Goal: Transaction & Acquisition: Purchase product/service

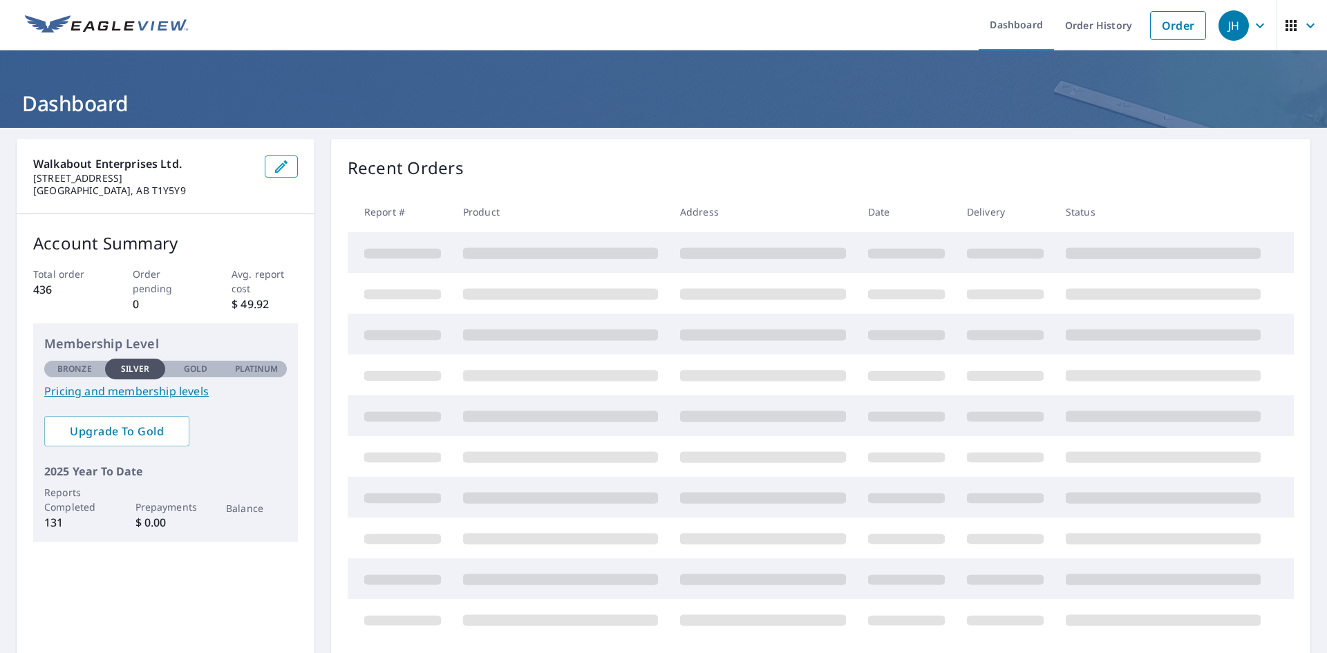
drag, startPoint x: 1087, startPoint y: 24, endPoint x: 1087, endPoint y: 52, distance: 27.7
click at [1087, 24] on link "Order History" at bounding box center [1098, 25] width 89 height 50
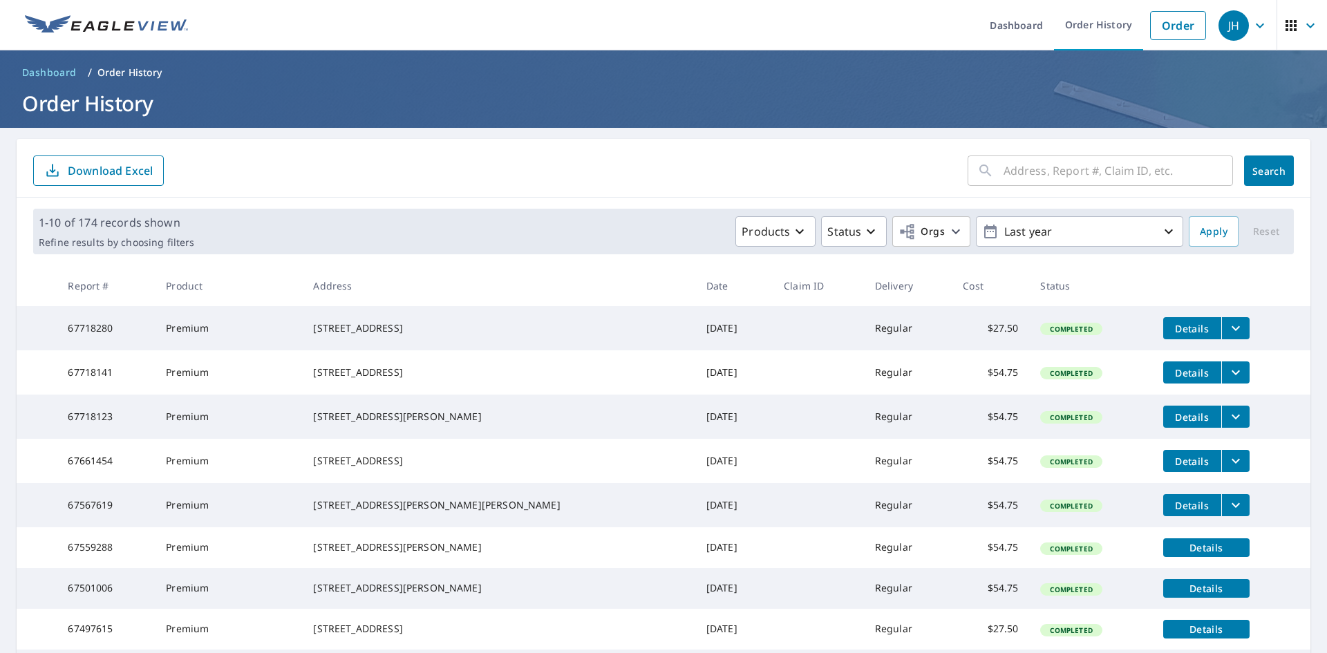
drag, startPoint x: 1072, startPoint y: 173, endPoint x: 1094, endPoint y: 170, distance: 22.3
click at [1072, 173] on input "text" at bounding box center [1119, 170] width 230 height 39
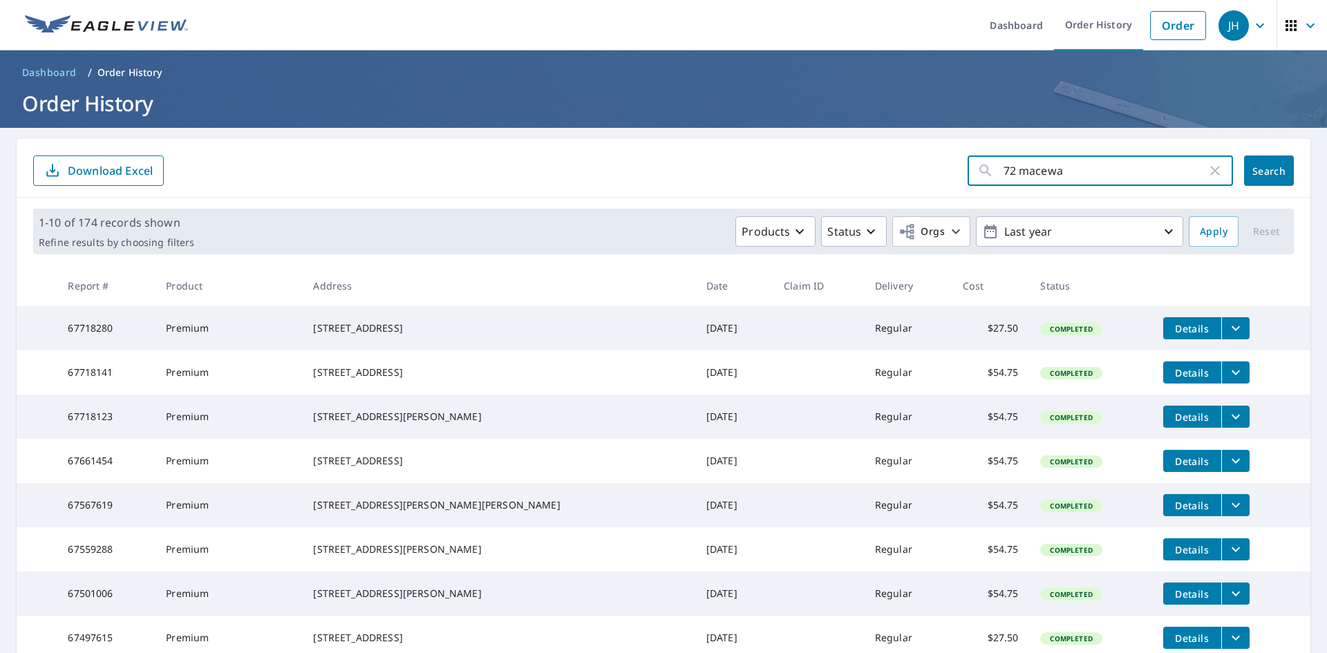
type input "72 macewan"
click at [1259, 179] on button "Search" at bounding box center [1269, 171] width 50 height 30
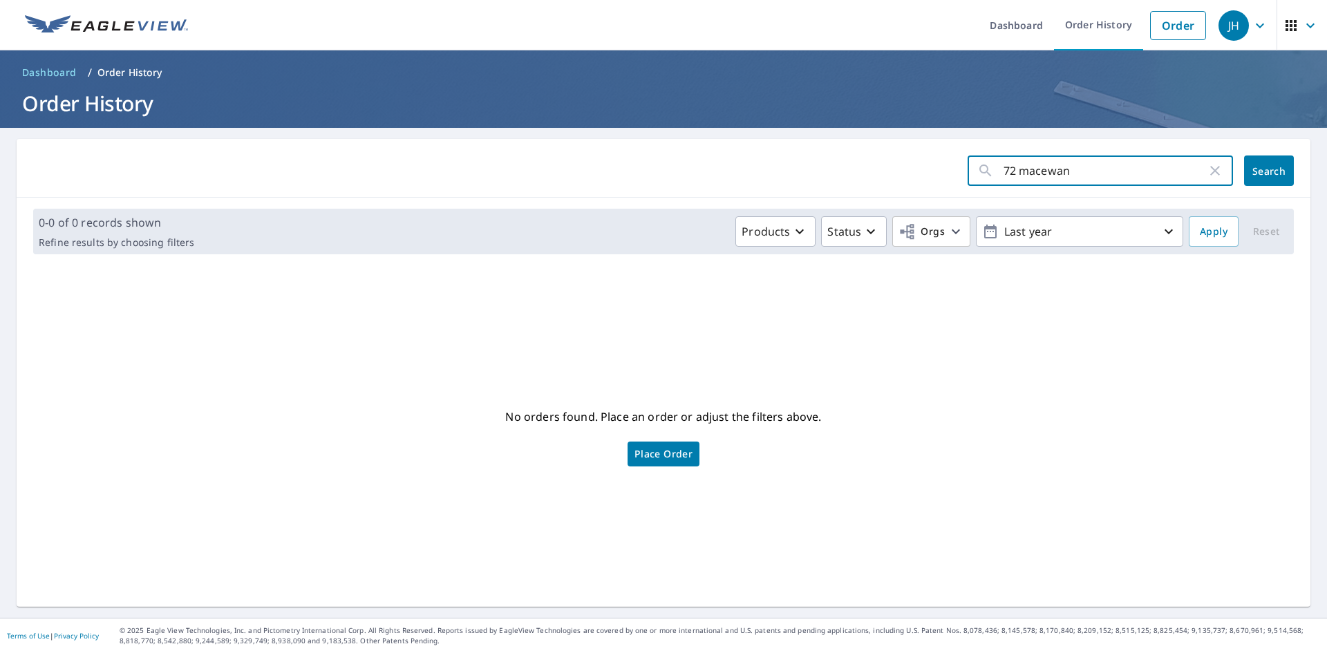
drag, startPoint x: 1071, startPoint y: 170, endPoint x: 961, endPoint y: 178, distance: 110.2
click at [968, 178] on div "72 macewan ​" at bounding box center [1100, 171] width 265 height 30
type input "[STREET_ADDRESS]"
click at [1260, 171] on span "Search" at bounding box center [1270, 171] width 28 height 13
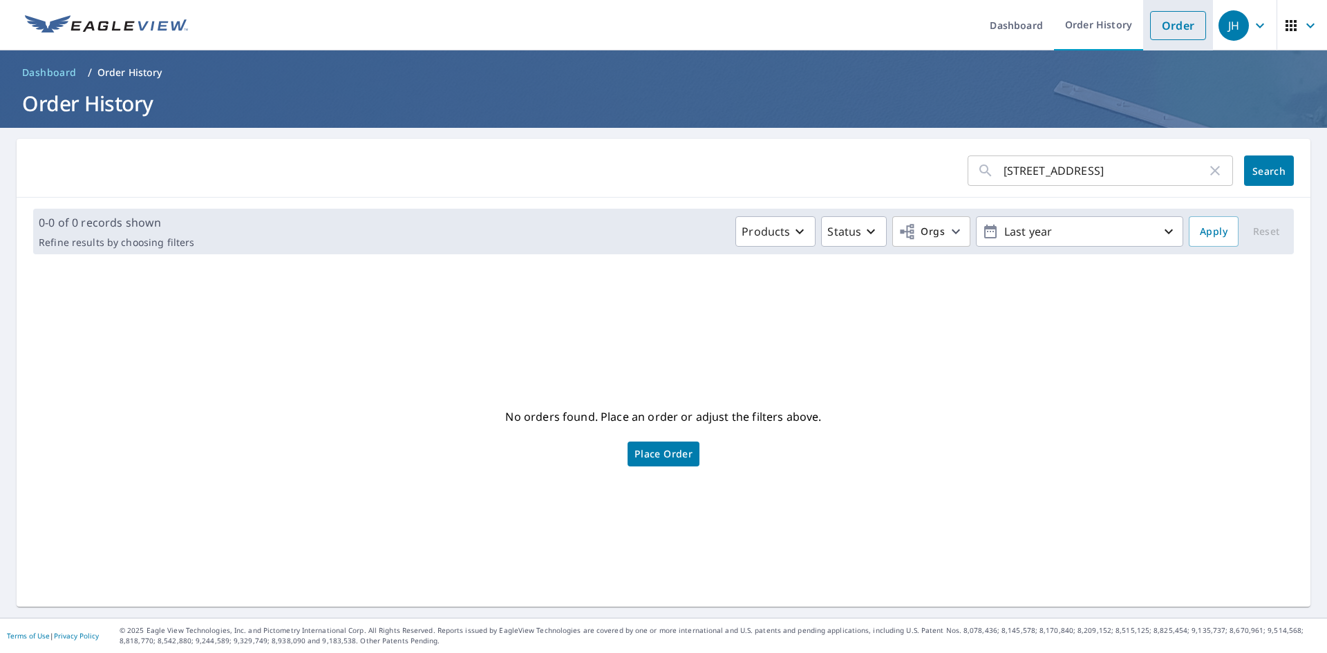
click at [1162, 29] on link "Order" at bounding box center [1178, 25] width 56 height 29
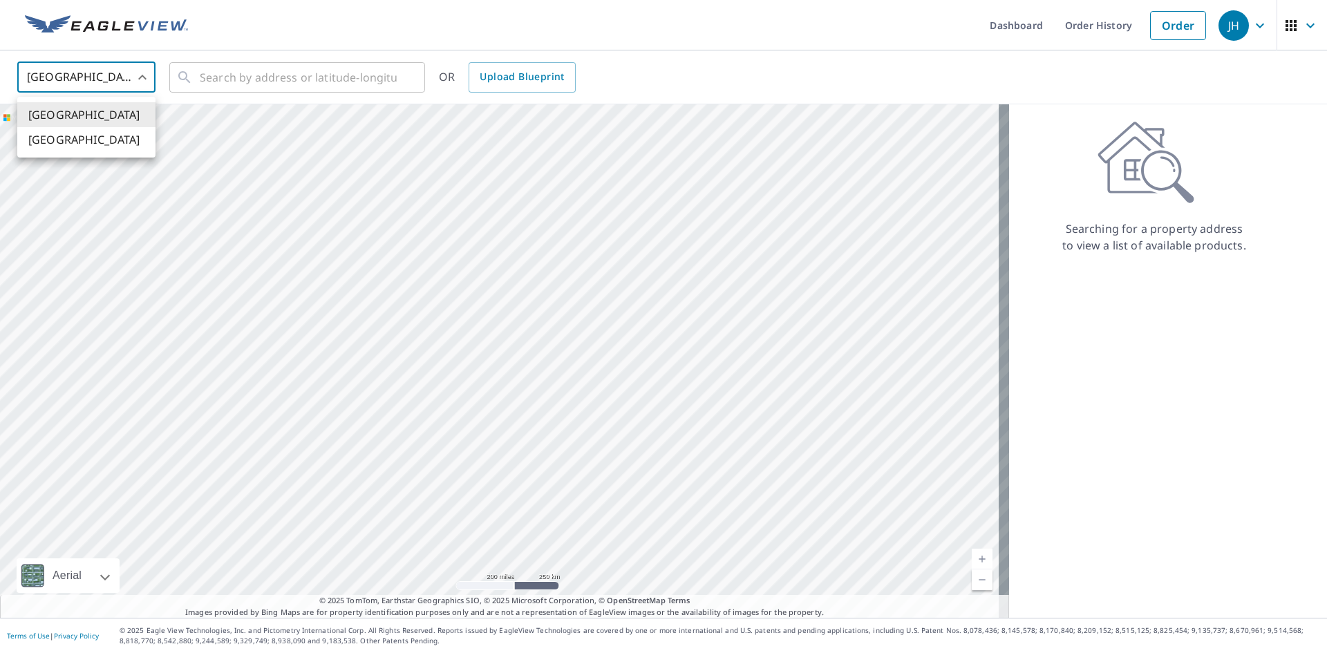
click at [144, 77] on body "JH JH Dashboard Order History Order JH United States US ​ ​ OR Upload Blueprint…" at bounding box center [663, 326] width 1327 height 653
click at [76, 138] on li "[GEOGRAPHIC_DATA]" at bounding box center [86, 139] width 138 height 25
type input "CA"
click at [230, 69] on input "text" at bounding box center [298, 77] width 197 height 39
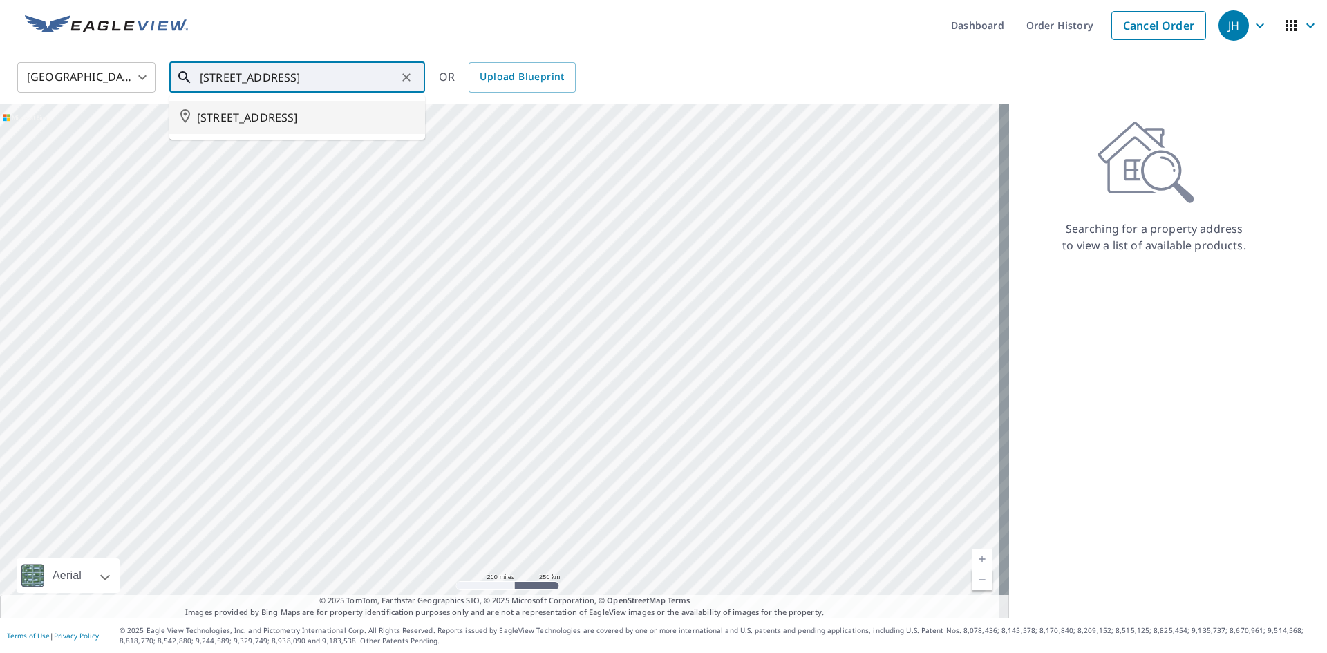
click at [274, 109] on span "[STREET_ADDRESS]" at bounding box center [305, 117] width 217 height 17
type input "[STREET_ADDRESS]"
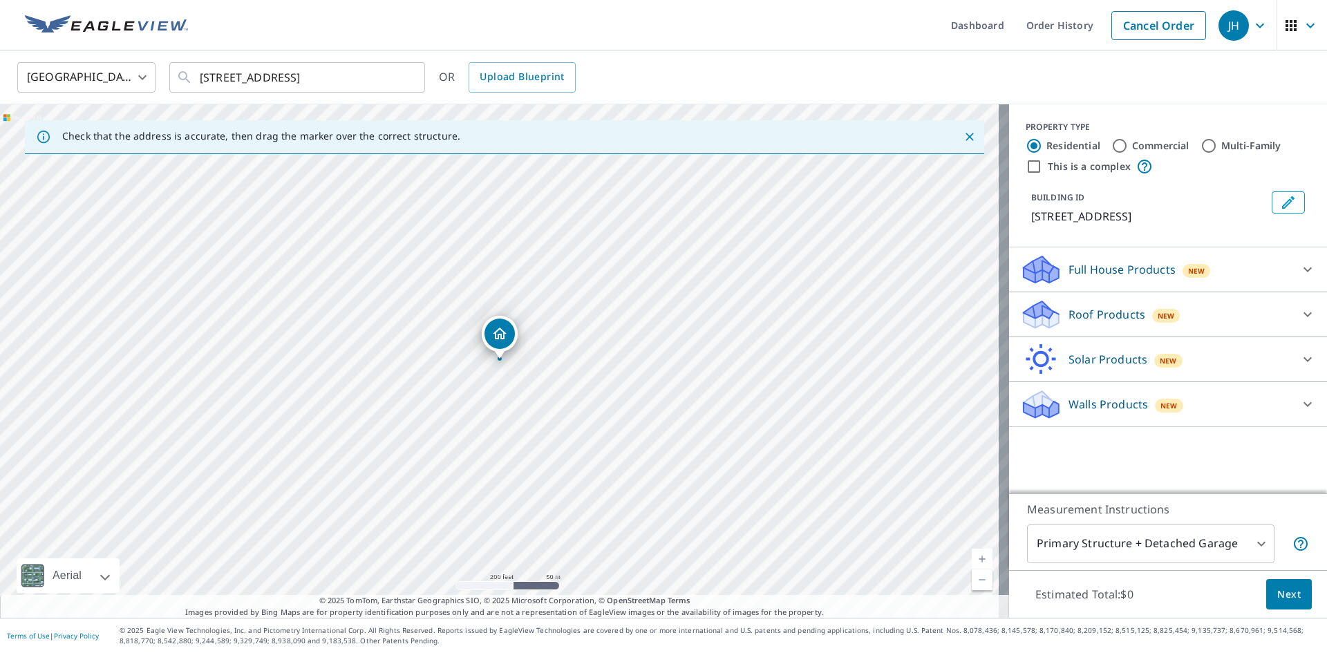
click at [1079, 312] on p "Roof Products" at bounding box center [1107, 314] width 77 height 17
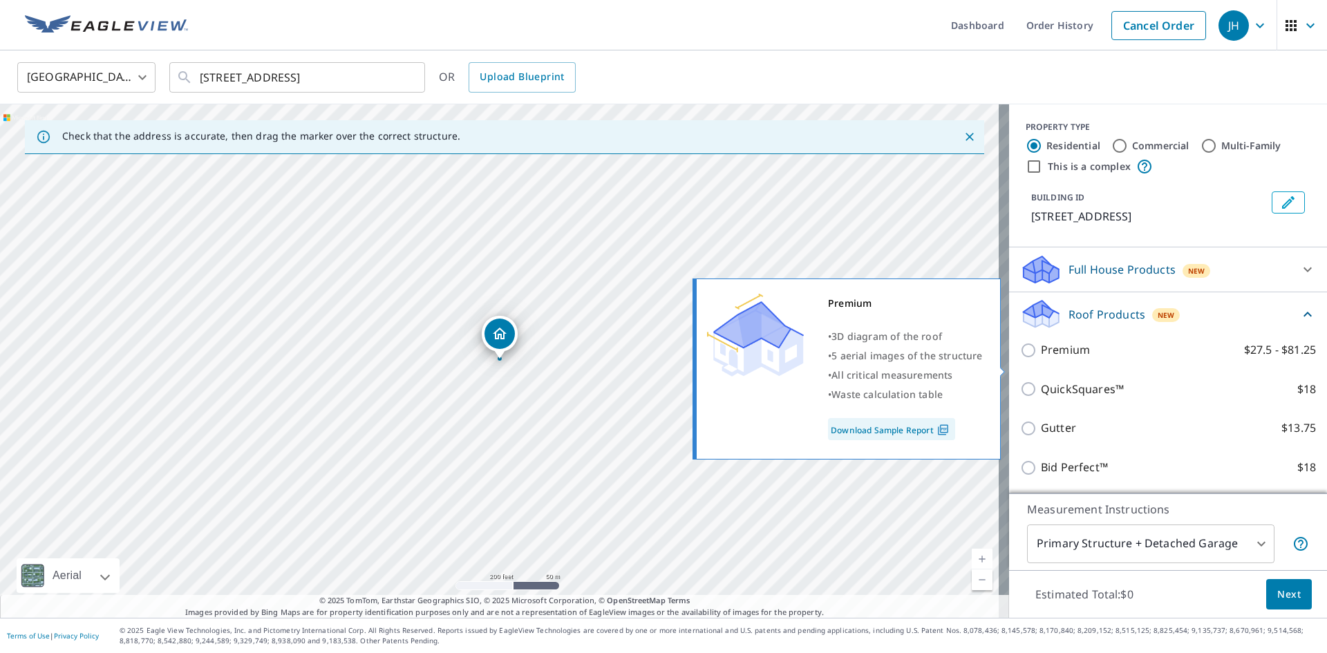
click at [1020, 359] on input "Premium $27.5 - $81.25" at bounding box center [1030, 350] width 21 height 17
checkbox input "true"
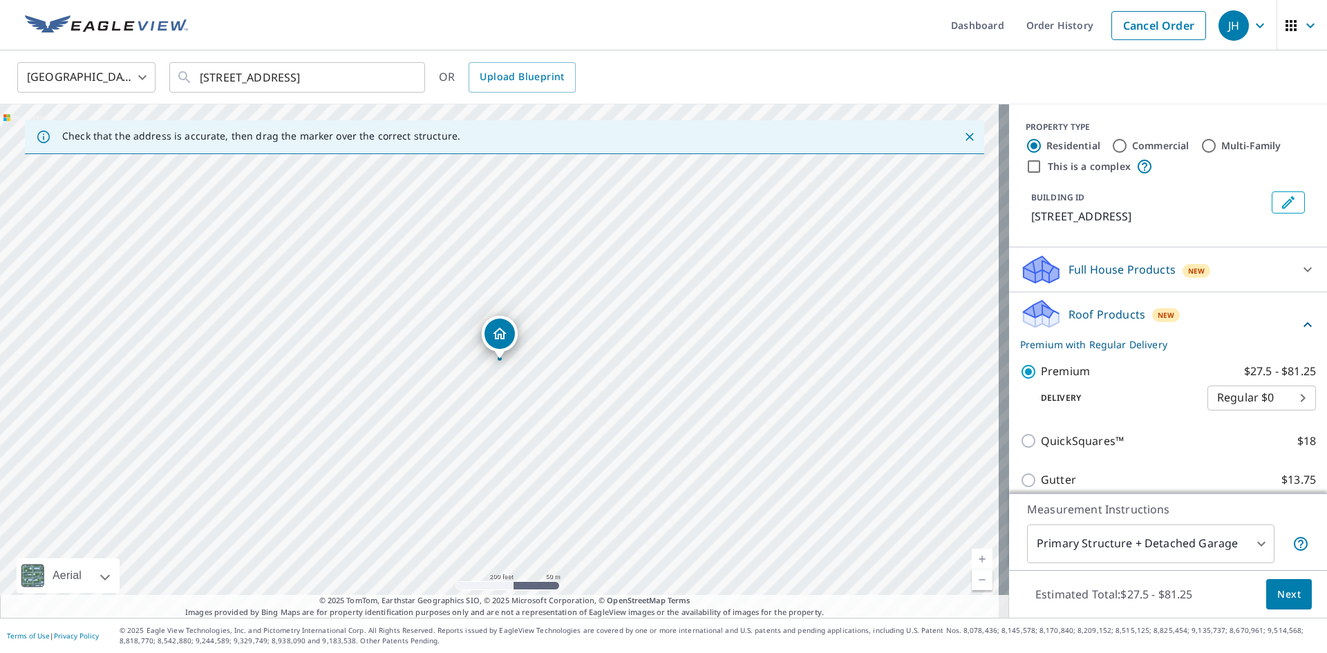
click at [1278, 589] on span "Next" at bounding box center [1290, 594] width 24 height 17
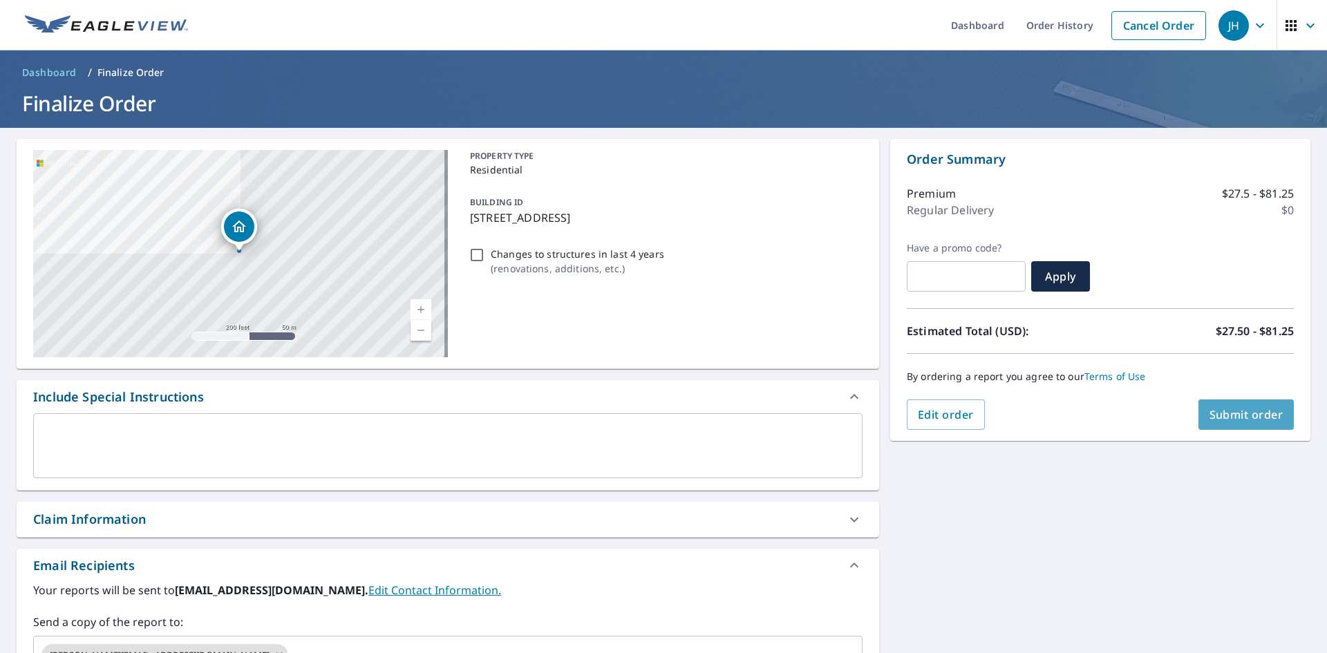
click at [1227, 414] on span "Submit order" at bounding box center [1247, 414] width 74 height 15
checkbox input "true"
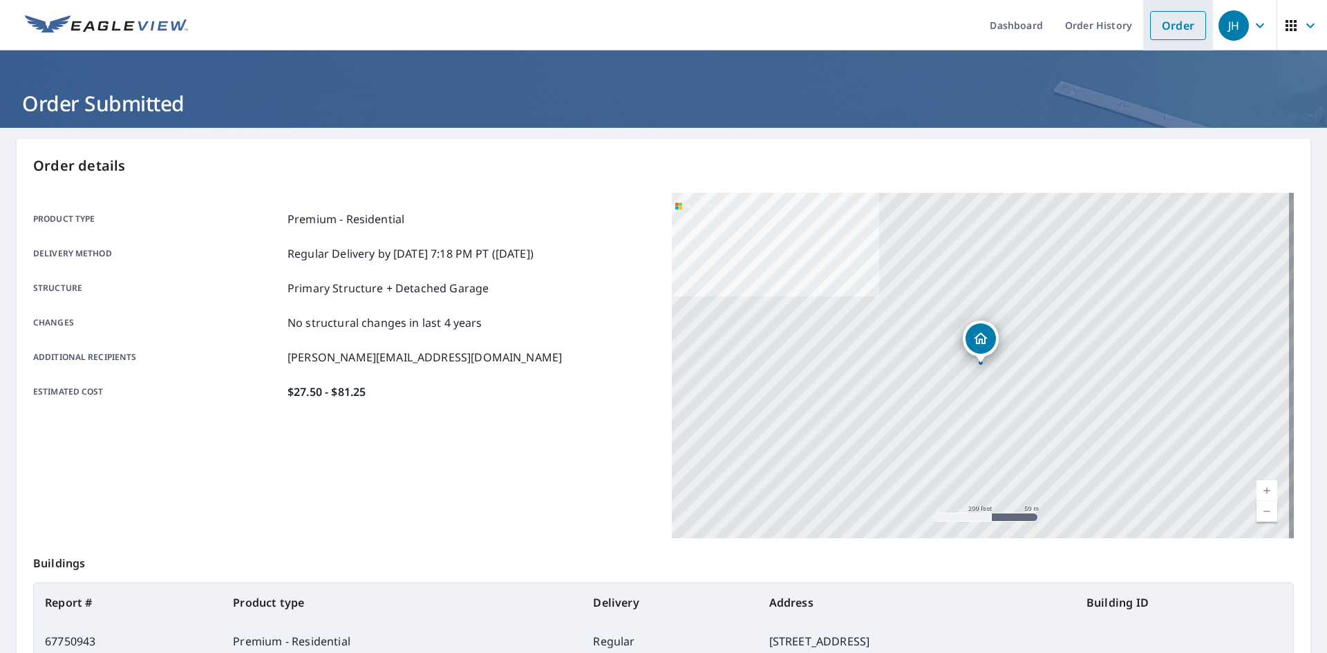
click at [1170, 24] on link "Order" at bounding box center [1178, 25] width 56 height 29
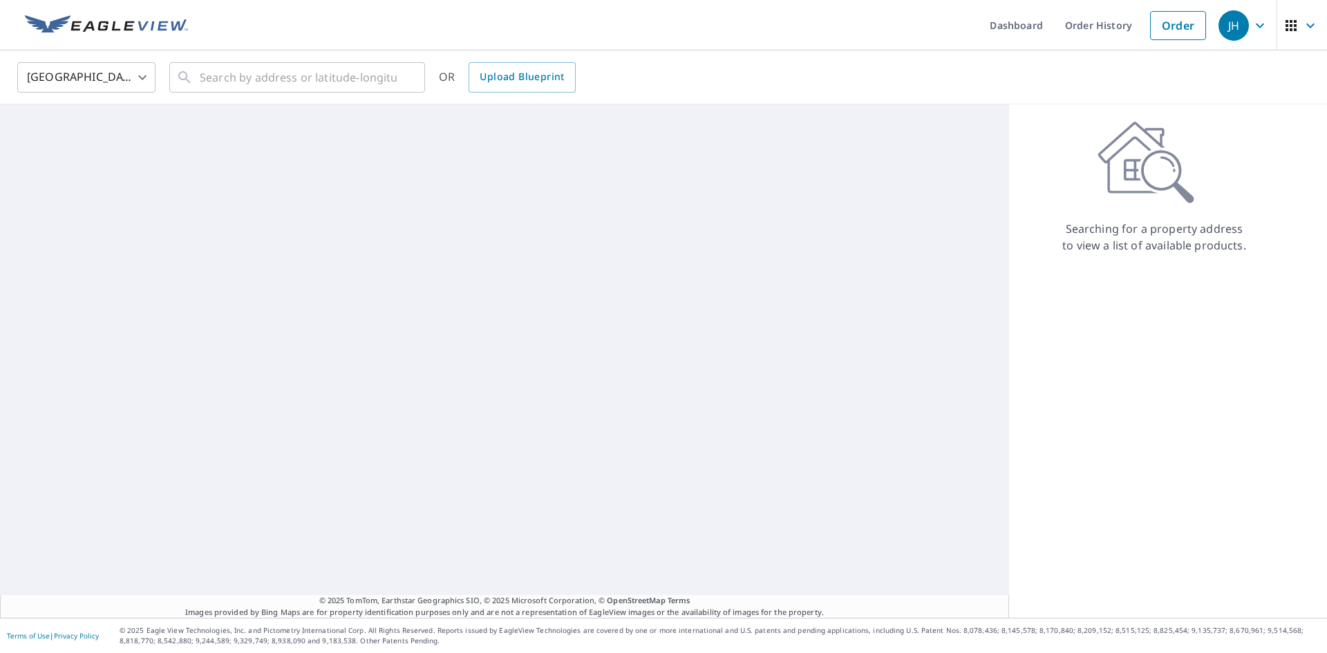
click at [144, 80] on body "JH JH Dashboard Order History Order JH [GEOGRAPHIC_DATA] [GEOGRAPHIC_DATA] ​ ​ …" at bounding box center [663, 326] width 1327 height 653
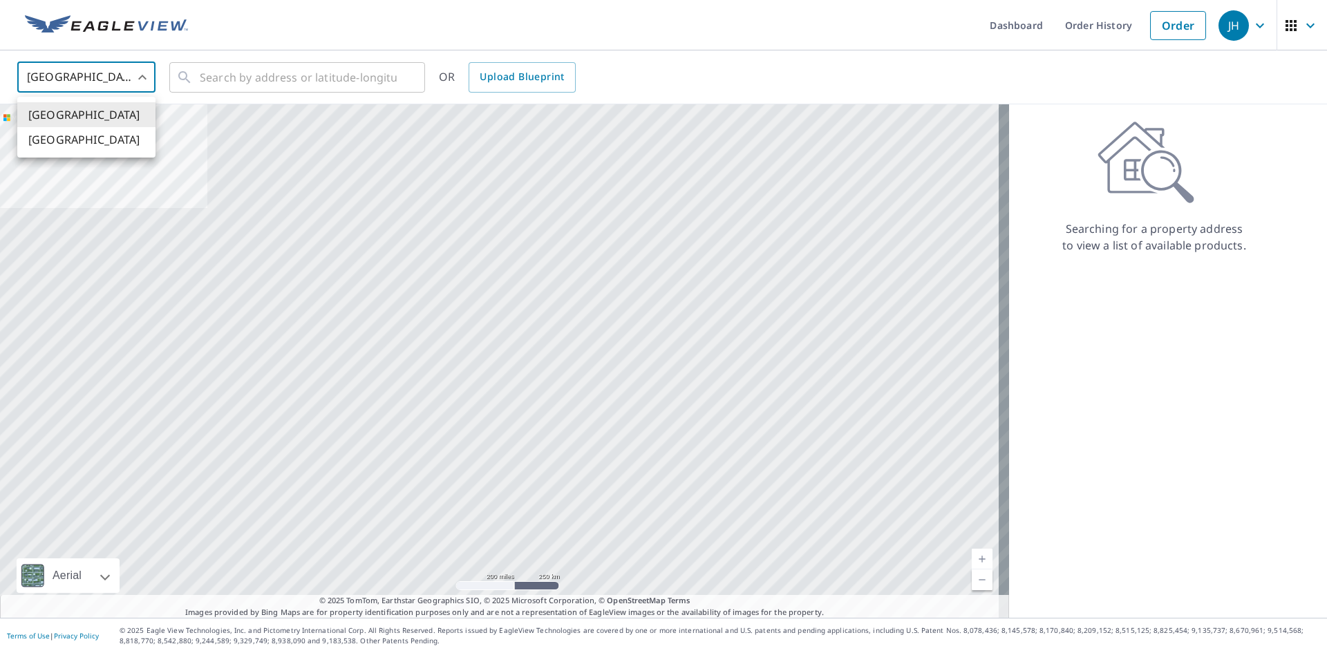
click at [95, 144] on li "[GEOGRAPHIC_DATA]" at bounding box center [86, 139] width 138 height 25
type input "CA"
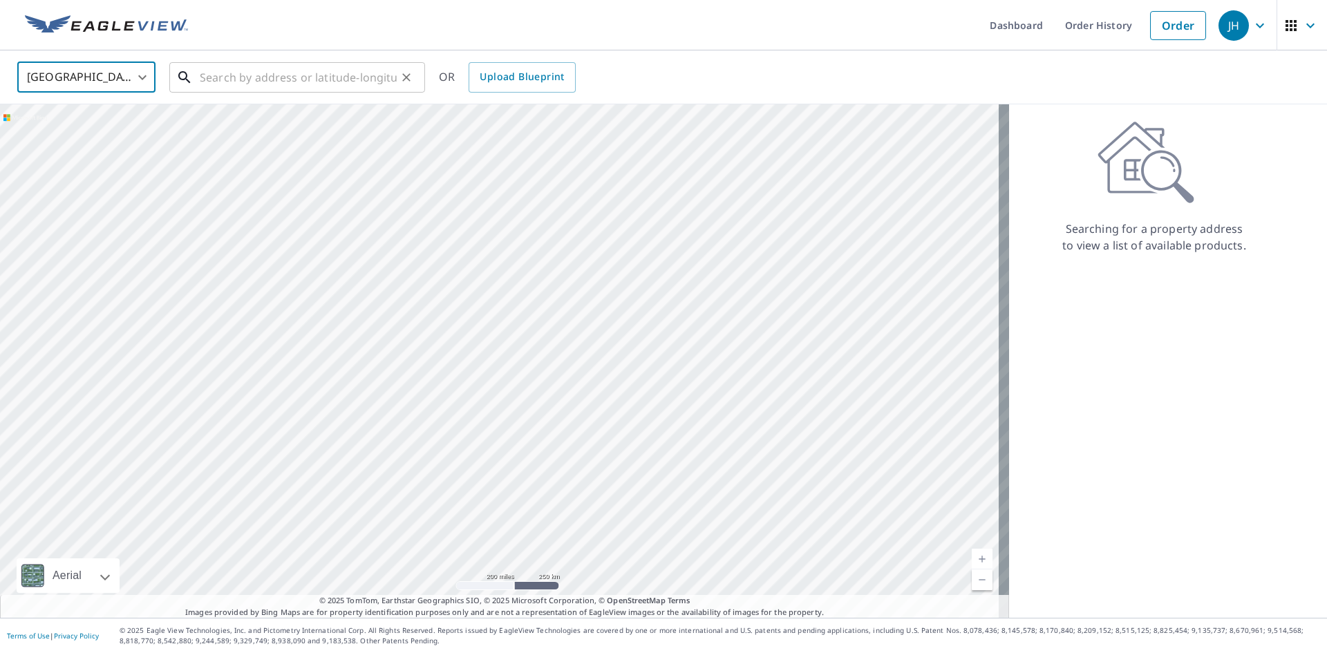
click at [206, 73] on input "text" at bounding box center [298, 77] width 197 height 39
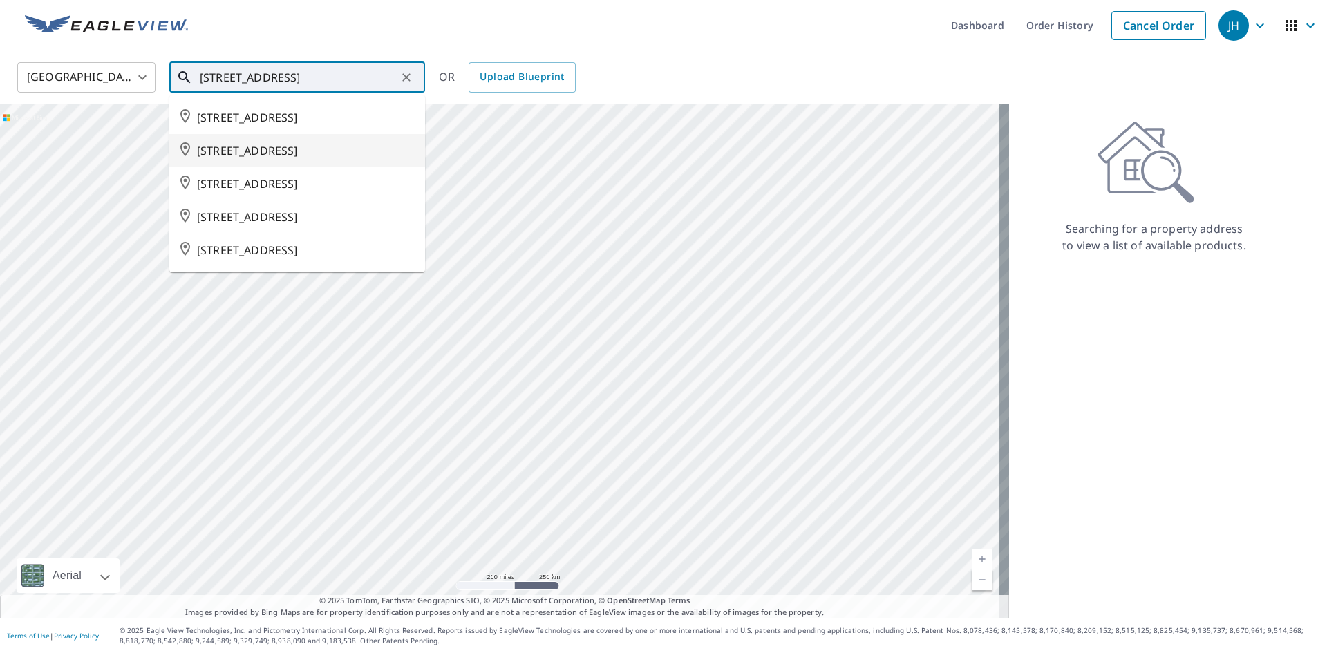
click at [282, 158] on span "[STREET_ADDRESS]" at bounding box center [305, 150] width 217 height 17
type input "[STREET_ADDRESS]"
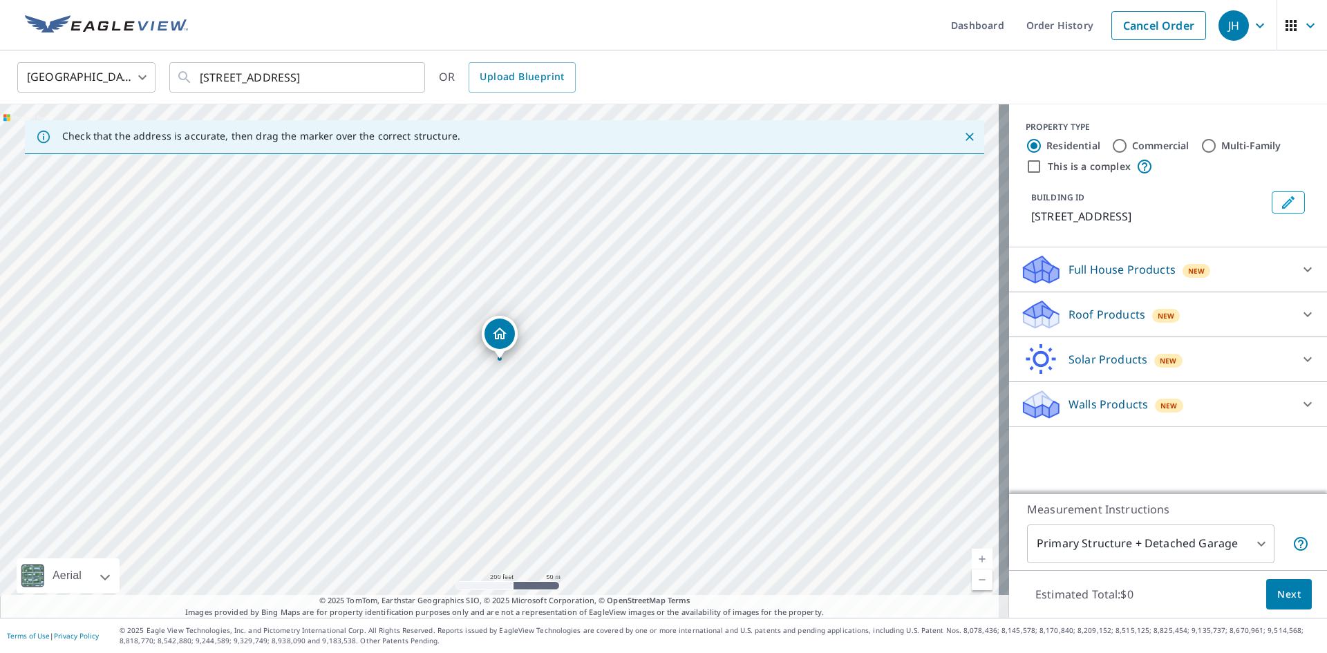
click at [1054, 328] on div "Roof Products New" at bounding box center [1155, 315] width 271 height 32
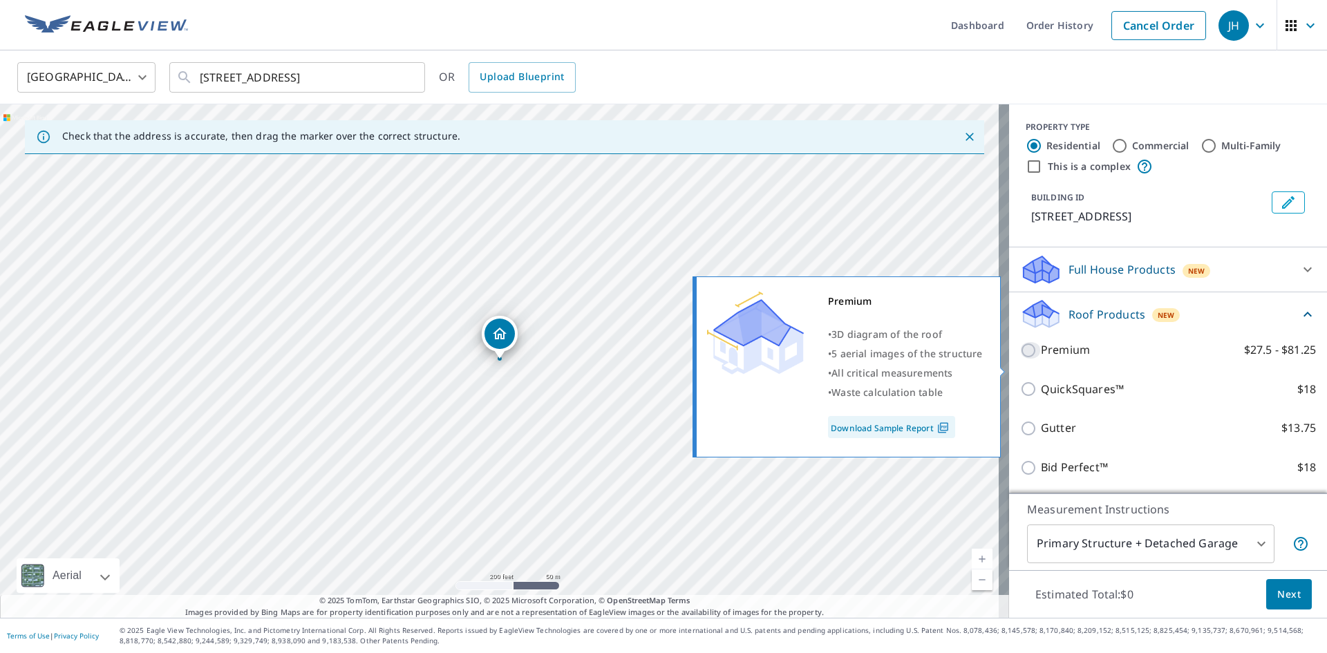
drag, startPoint x: 1022, startPoint y: 364, endPoint x: 1158, endPoint y: 463, distance: 168.3
click at [1022, 359] on input "Premium $27.5 - $81.25" at bounding box center [1030, 350] width 21 height 17
checkbox input "true"
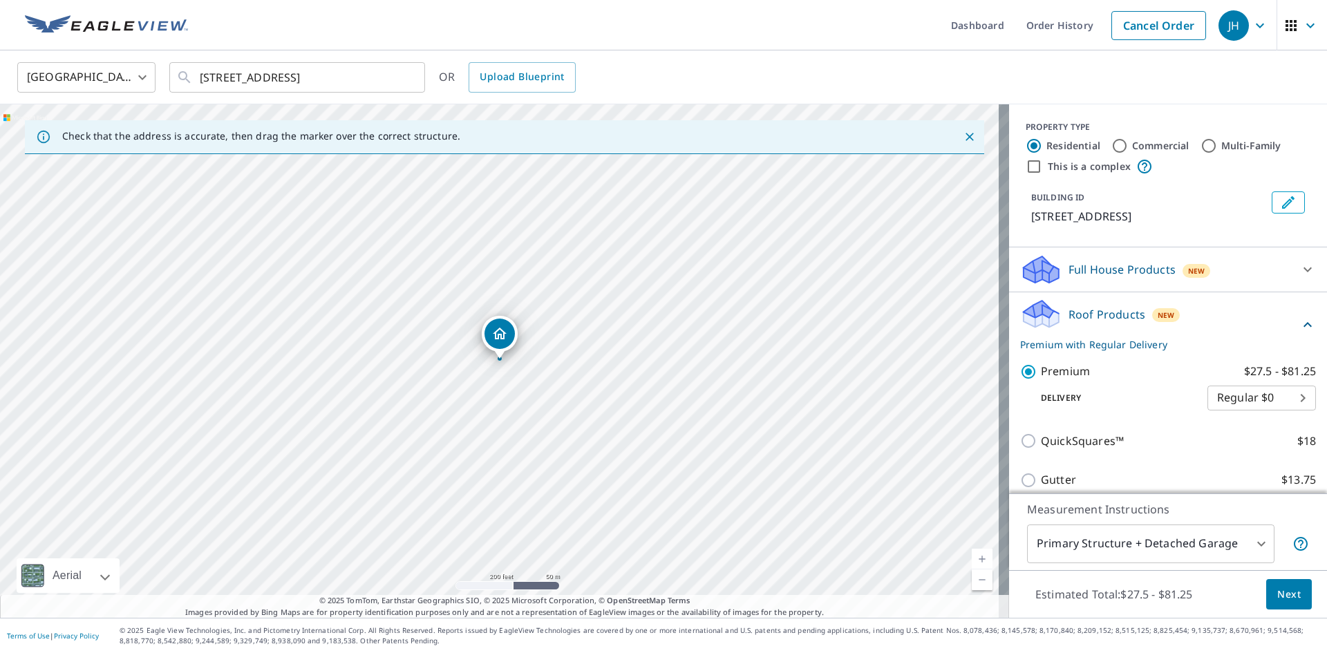
click at [1282, 598] on span "Next" at bounding box center [1290, 594] width 24 height 17
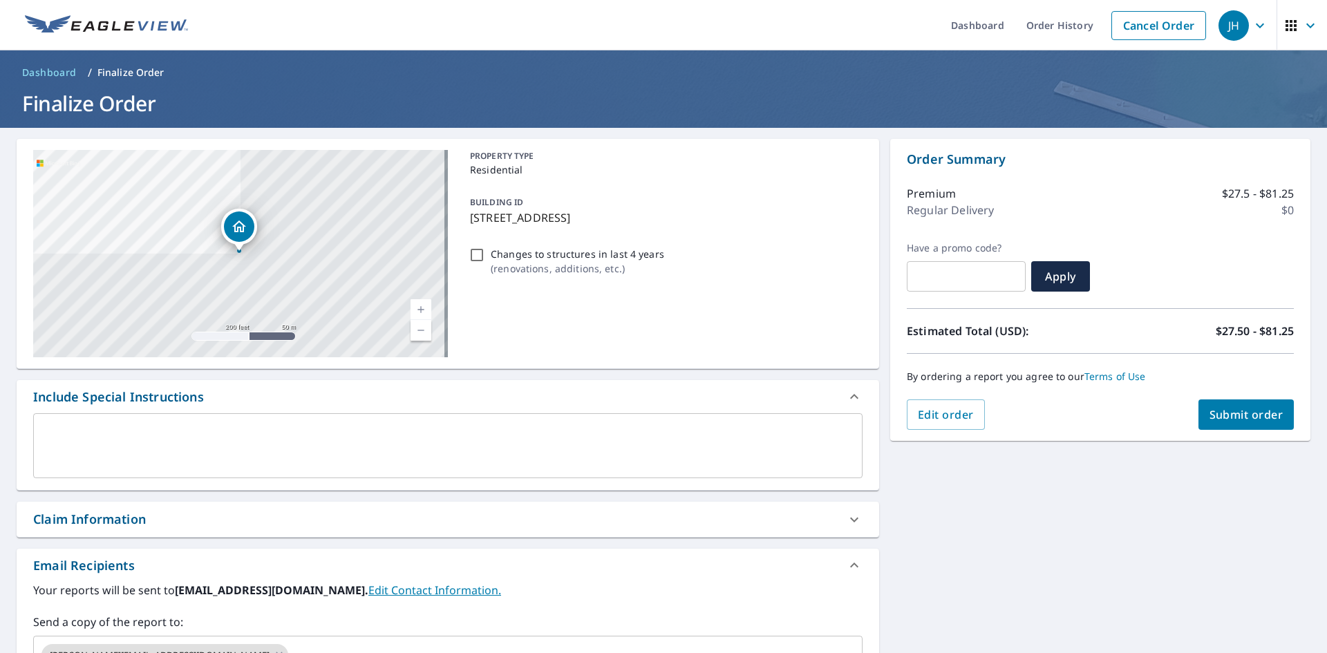
click at [1244, 417] on span "Submit order" at bounding box center [1247, 414] width 74 height 15
checkbox input "true"
